Goal: Check status

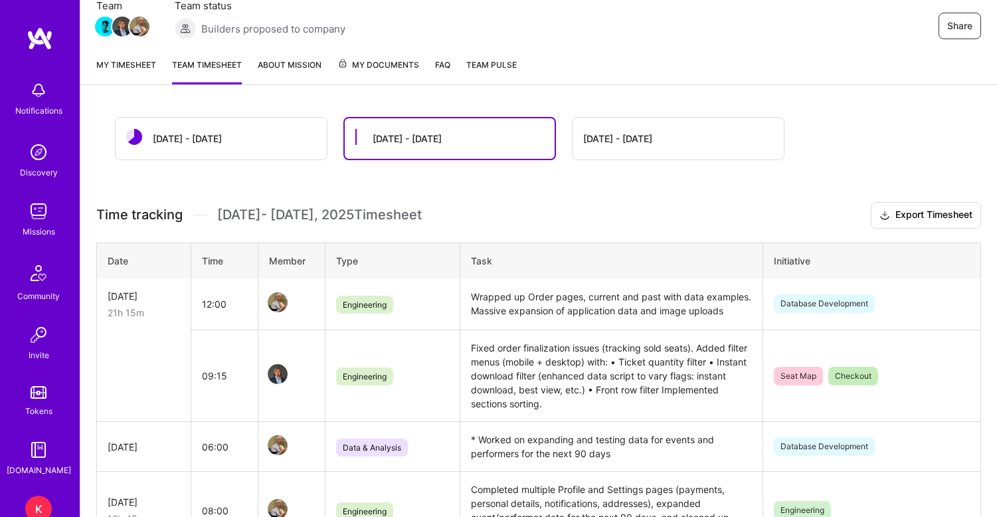
scroll to position [196, 0]
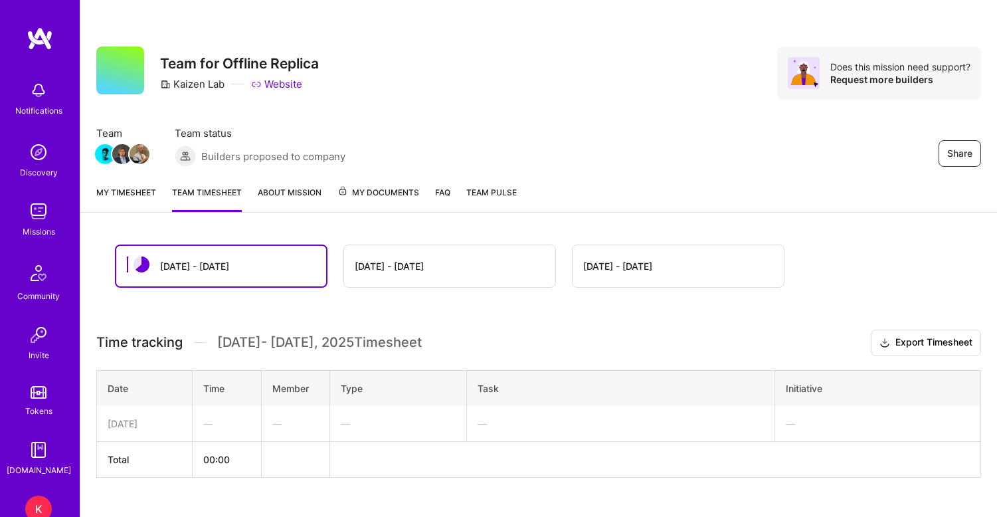
scroll to position [26, 0]
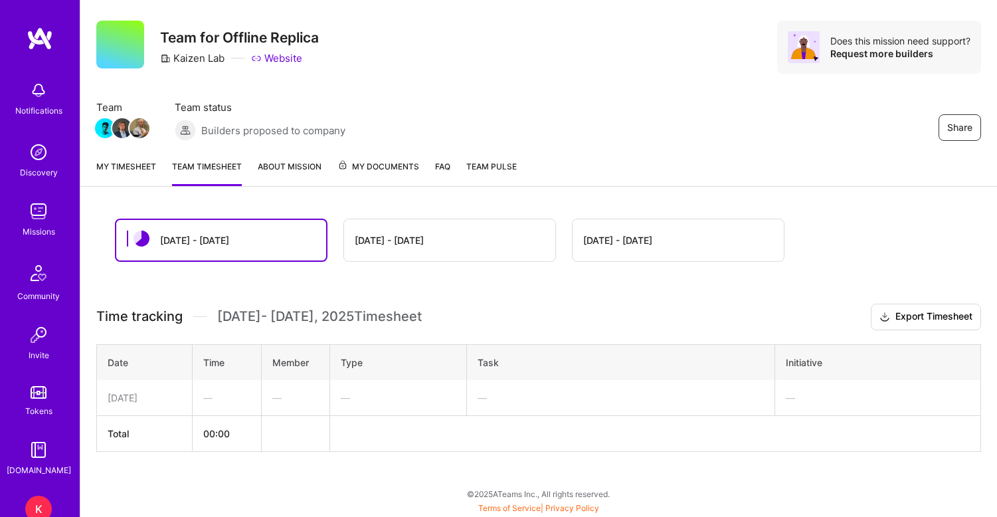
click at [404, 248] on div "[DATE] - [DATE]" at bounding box center [449, 240] width 211 height 42
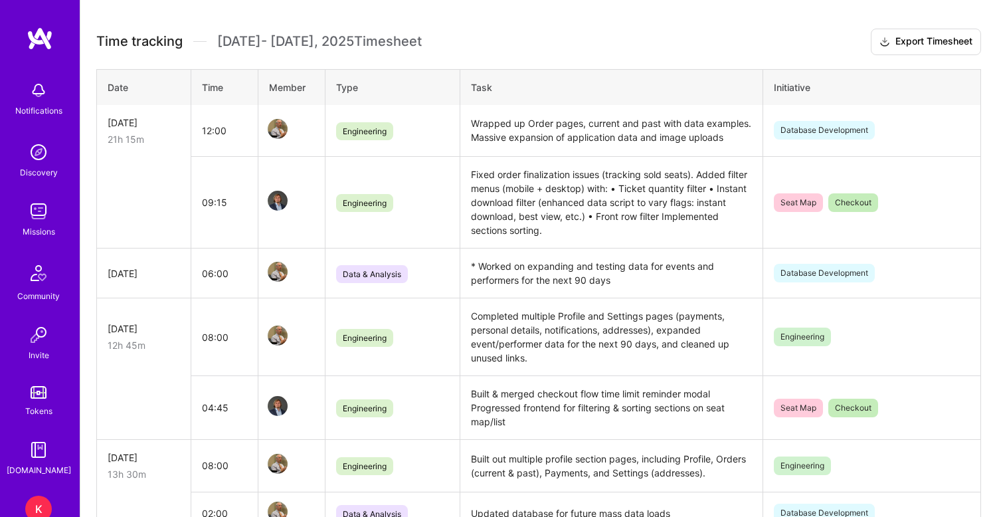
scroll to position [294, 0]
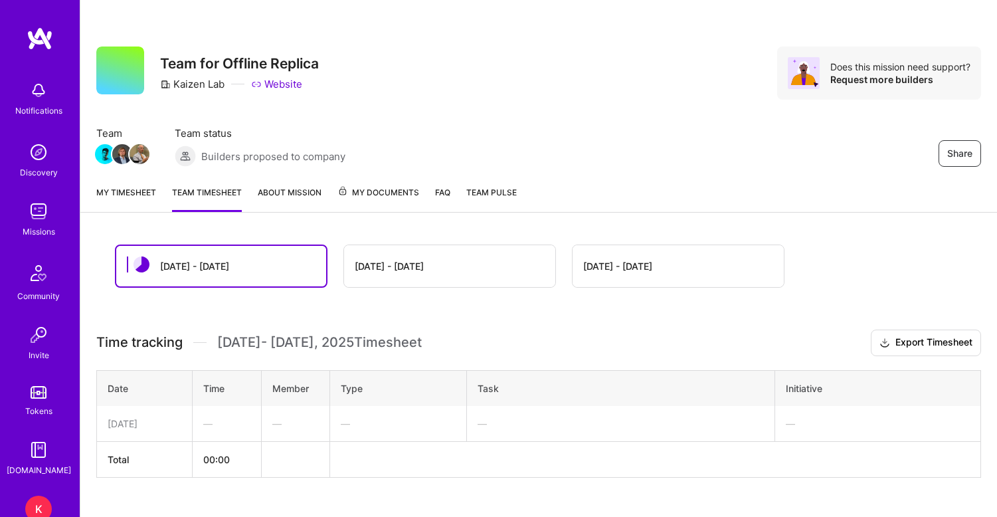
scroll to position [26, 0]
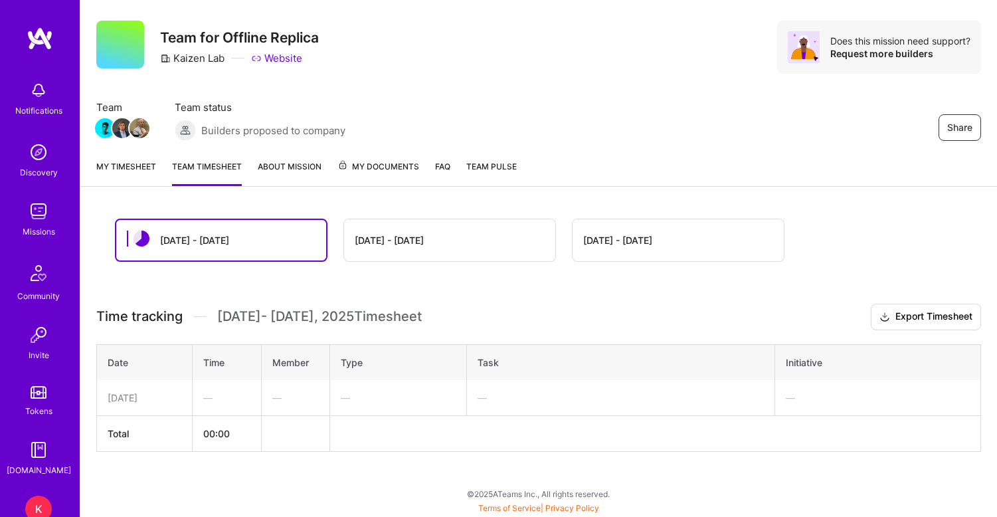
click at [400, 234] on div "[DATE] - [DATE]" at bounding box center [389, 240] width 69 height 14
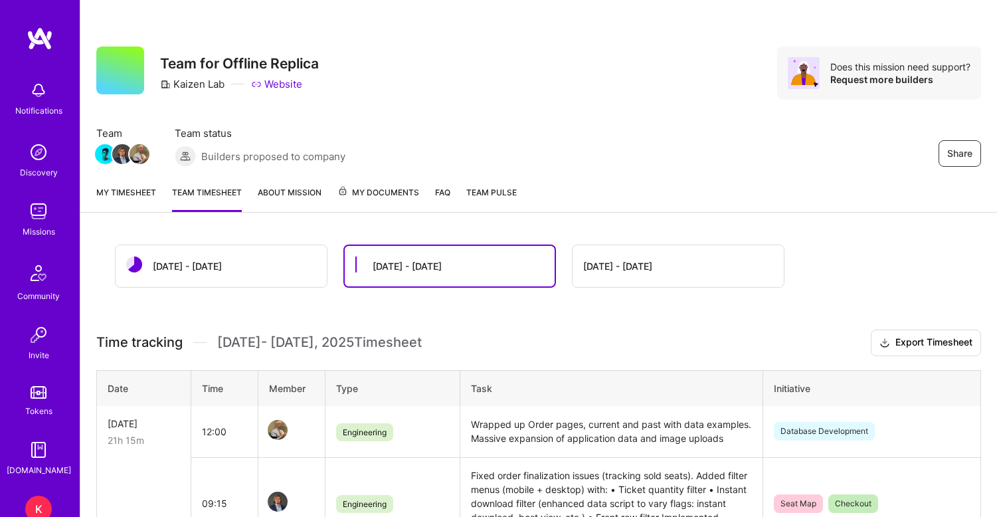
scroll to position [0, 0]
click at [129, 192] on link "My timesheet" at bounding box center [126, 198] width 60 height 27
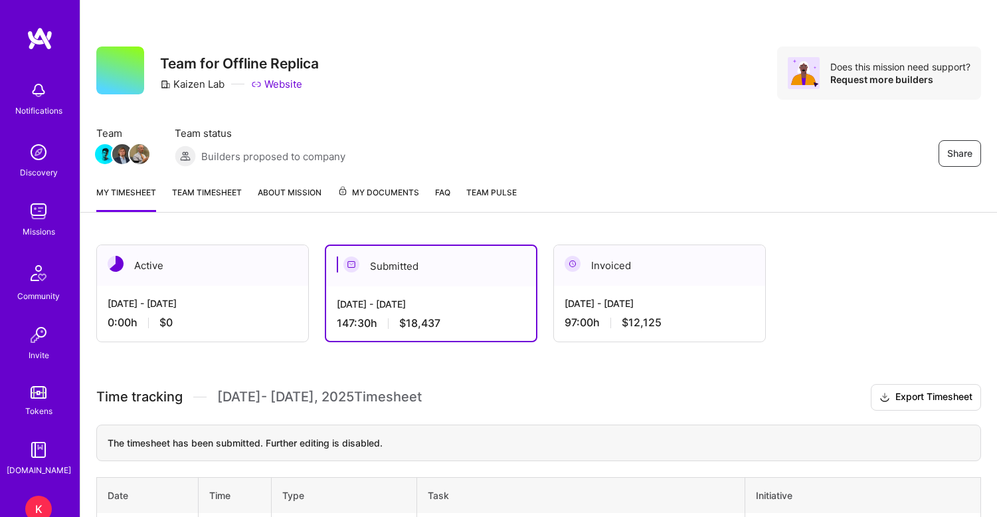
click at [216, 193] on link "Team timesheet" at bounding box center [207, 198] width 70 height 27
